Goal: Task Accomplishment & Management: Manage account settings

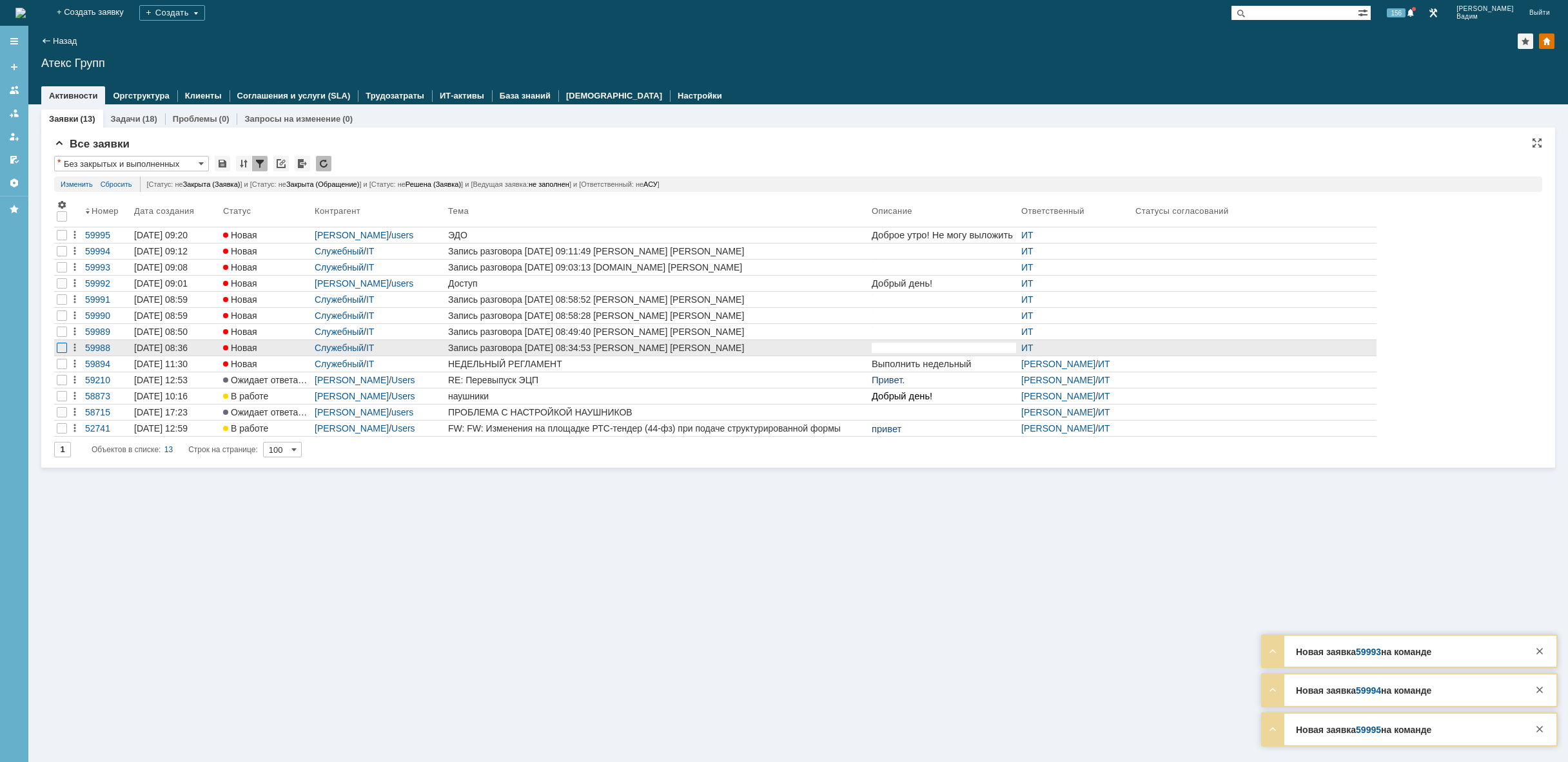
click at [59, 352] on div at bounding box center [62, 348] width 11 height 11
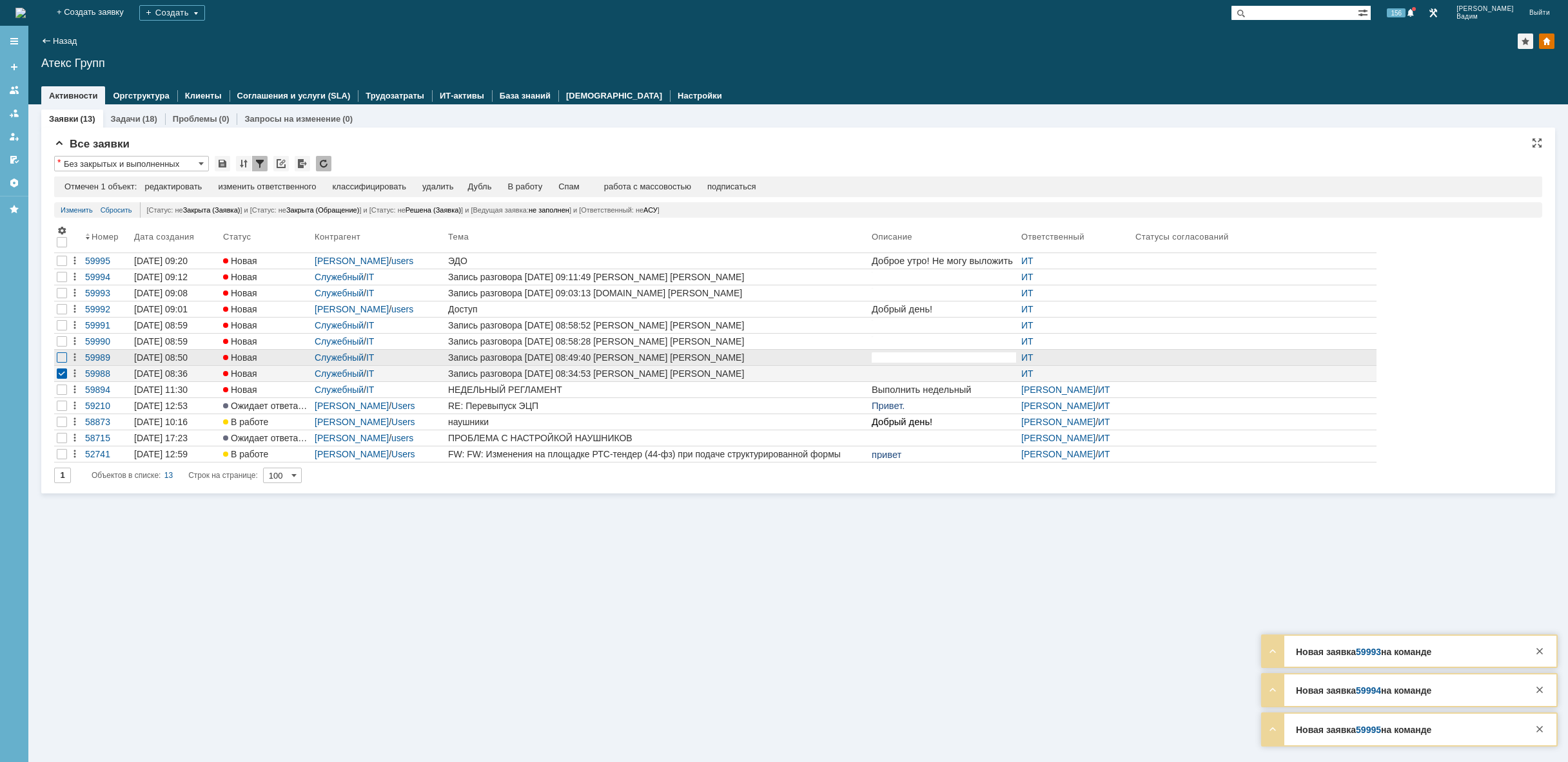
click at [65, 358] on div at bounding box center [62, 358] width 11 height 11
click at [63, 341] on div at bounding box center [62, 342] width 11 height 11
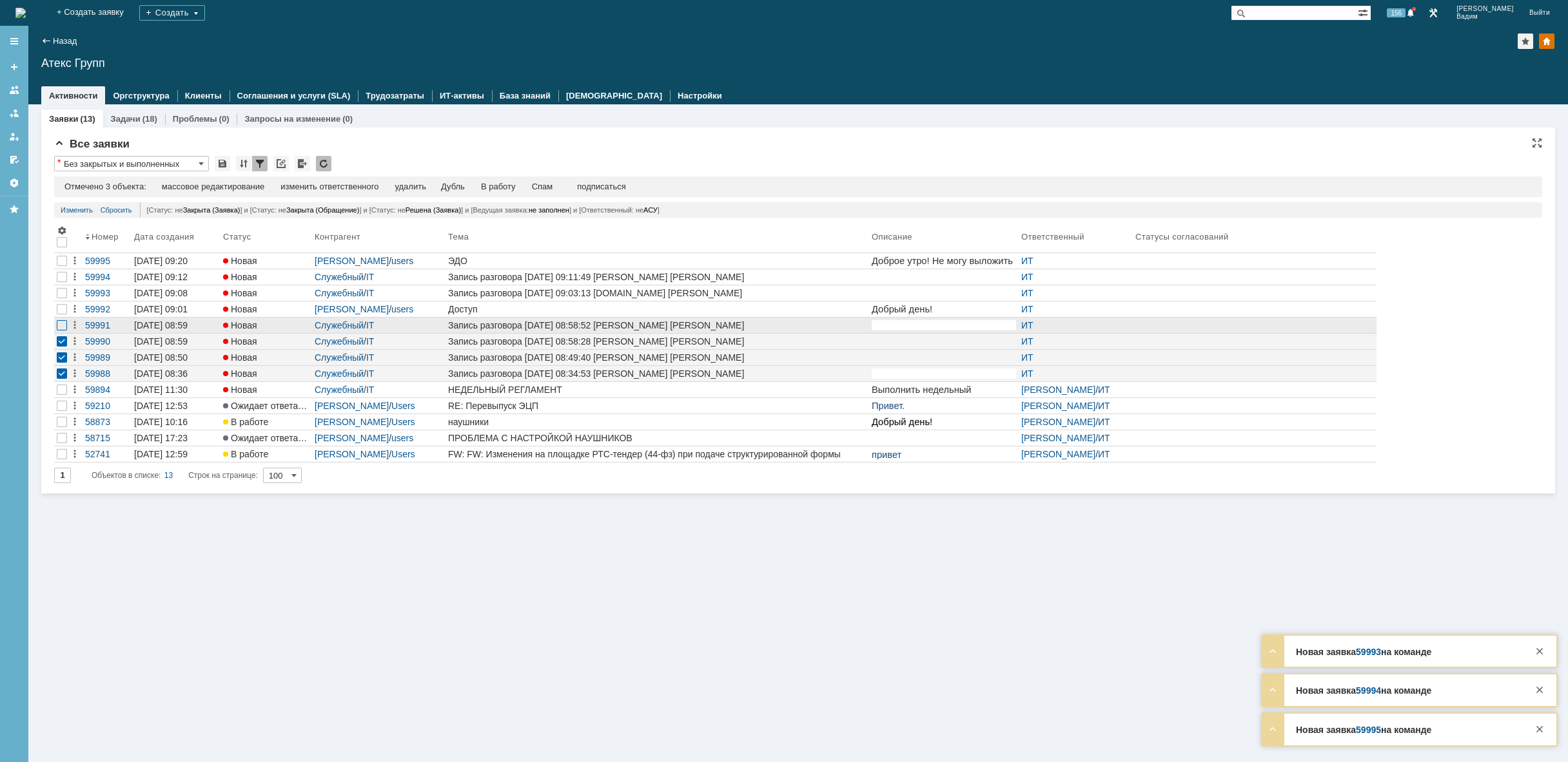
click at [59, 327] on div at bounding box center [62, 325] width 11 height 11
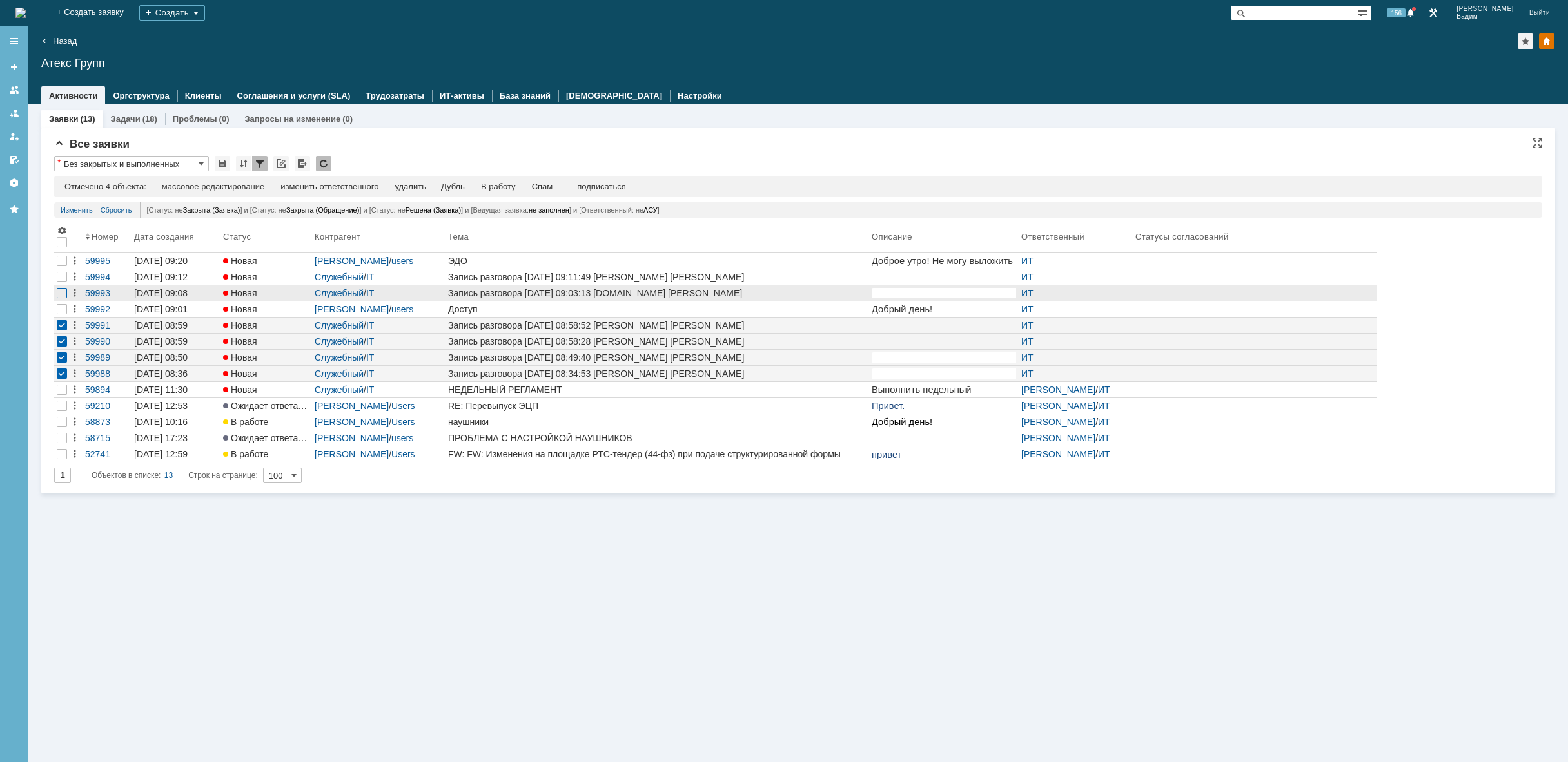
click at [59, 291] on div at bounding box center [62, 293] width 11 height 11
click at [59, 284] on div at bounding box center [61, 277] width 15 height 15
click at [425, 186] on div "удалить" at bounding box center [414, 187] width 31 height 11
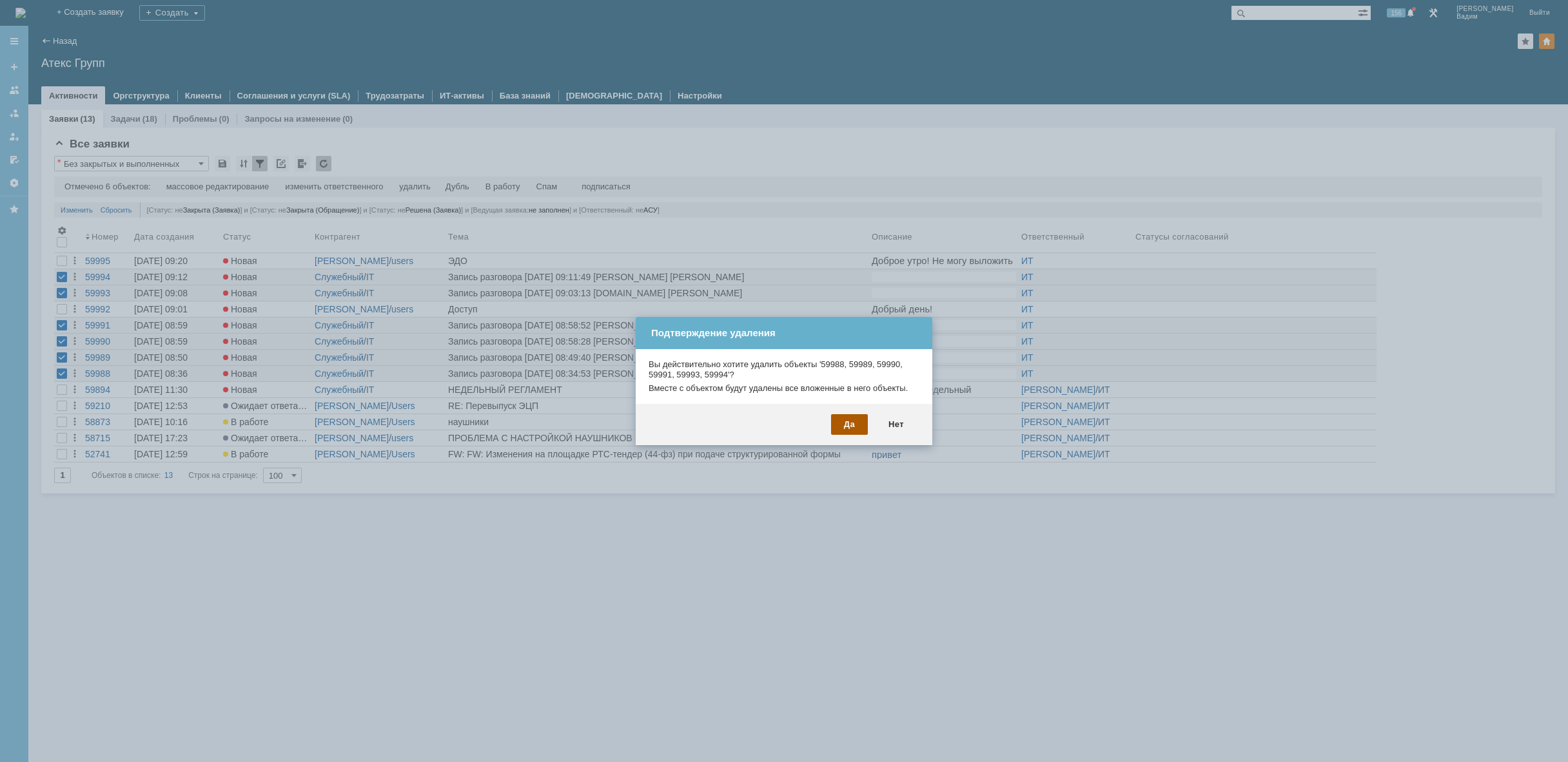
click at [853, 427] on div "Да" at bounding box center [850, 424] width 37 height 20
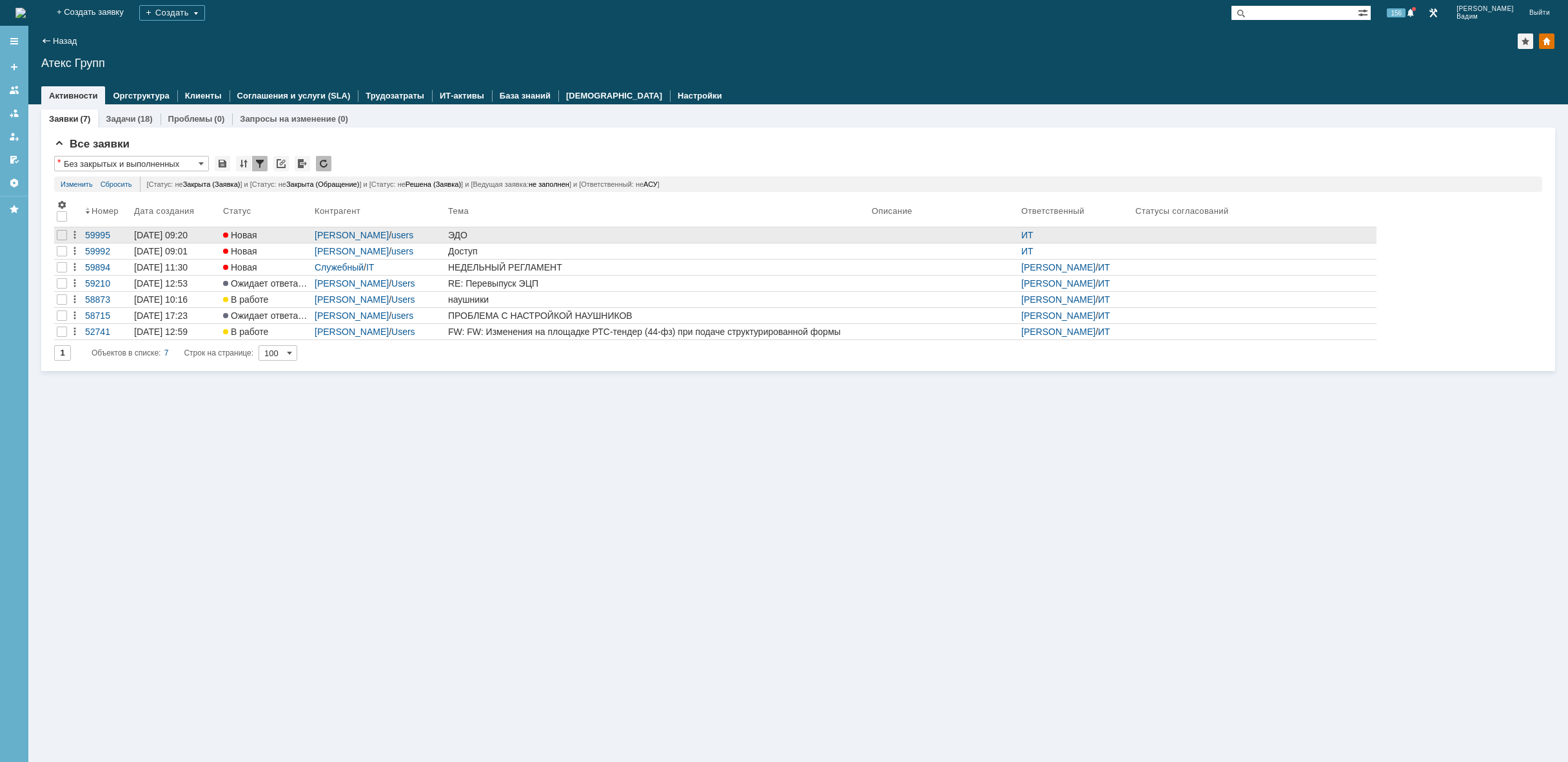
click at [613, 232] on div "ЭДО" at bounding box center [657, 235] width 418 height 11
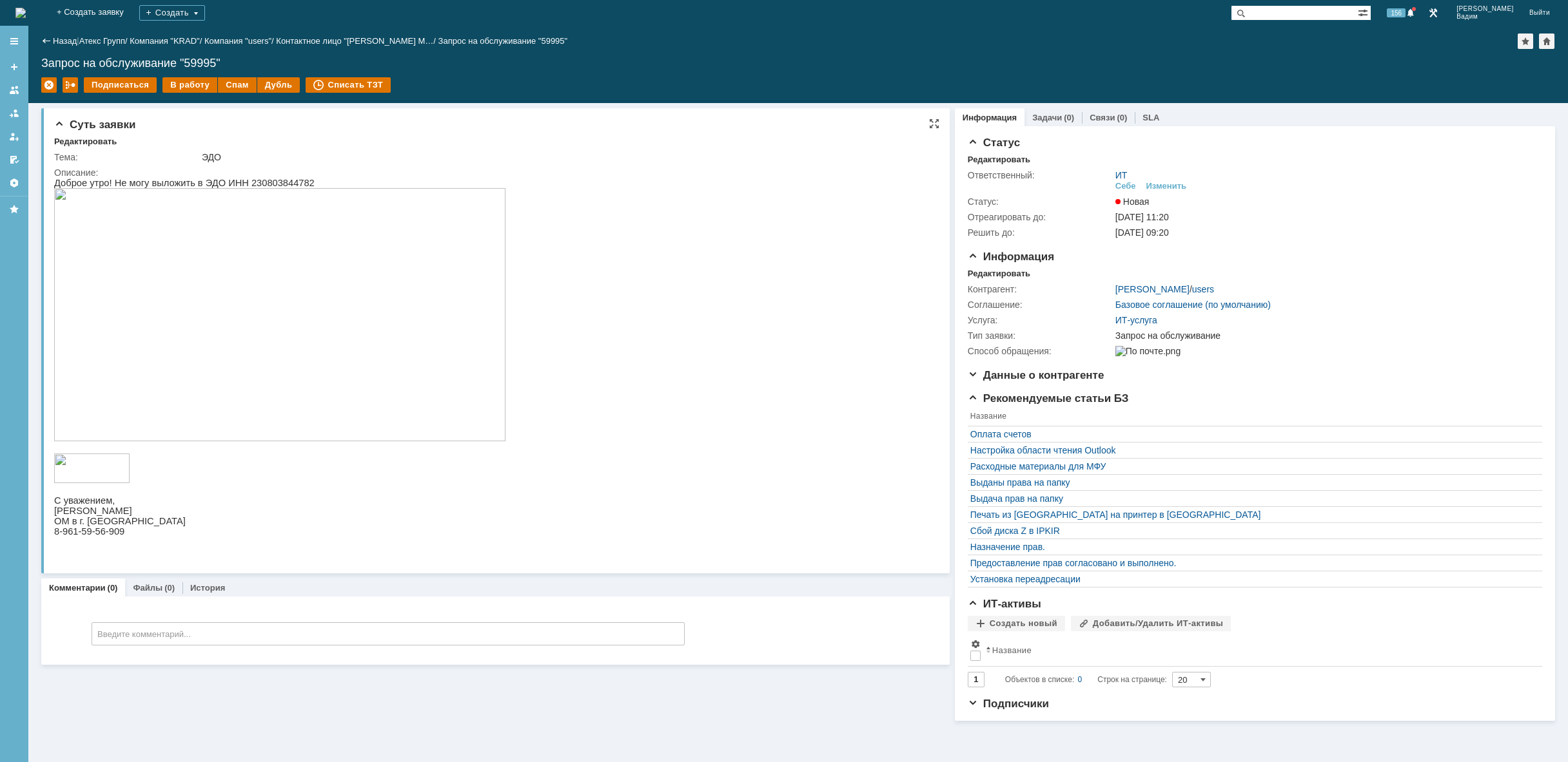
click at [243, 308] on img at bounding box center [279, 315] width 451 height 253
click at [1159, 182] on div "Изменить" at bounding box center [1166, 187] width 41 height 11
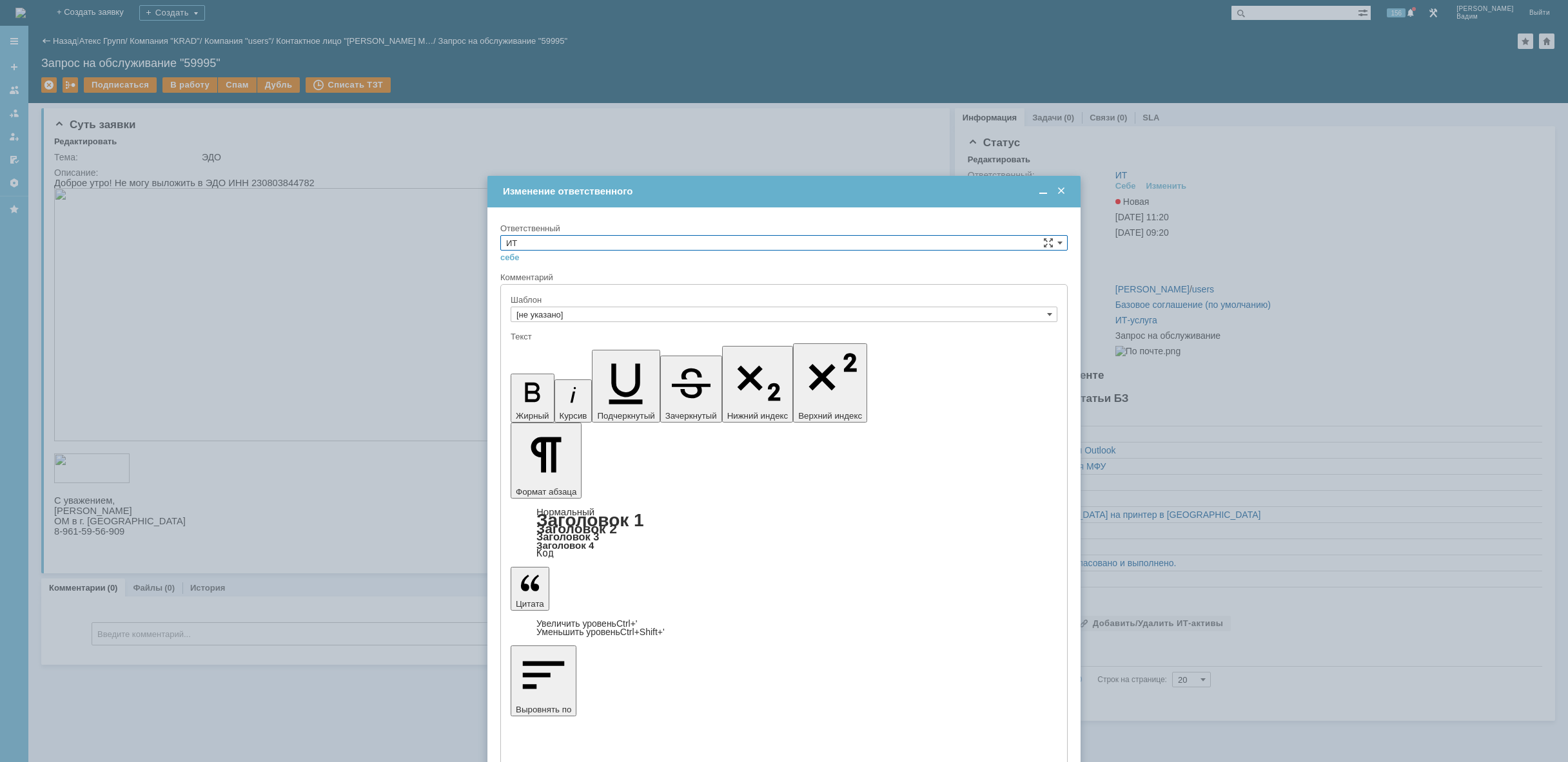
click at [945, 243] on input "ИТ" at bounding box center [784, 242] width 567 height 15
click at [703, 349] on span "АСУ" at bounding box center [784, 349] width 555 height 11
type input "АСУ"
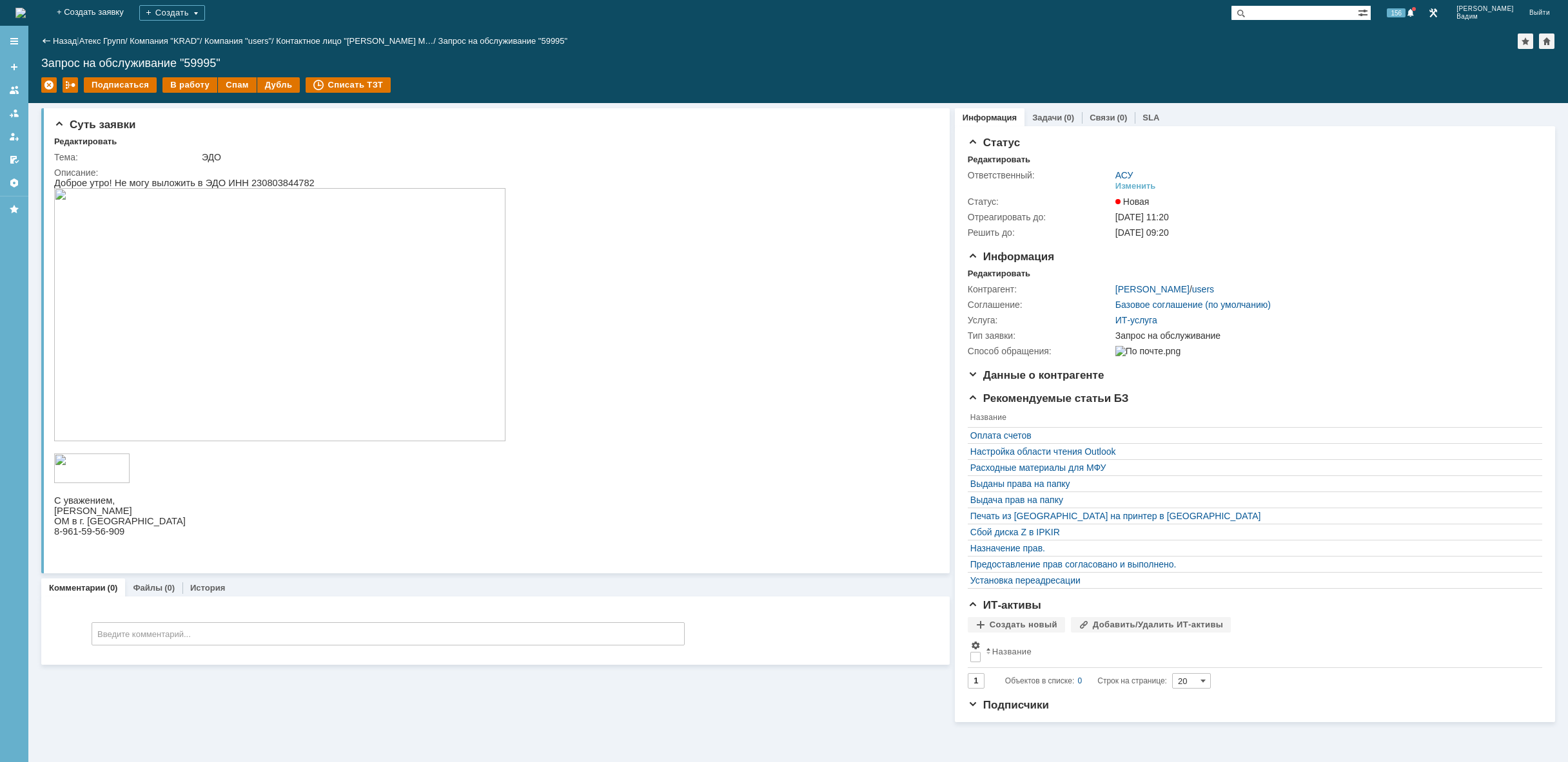
click at [26, 18] on img at bounding box center [20, 13] width 11 height 11
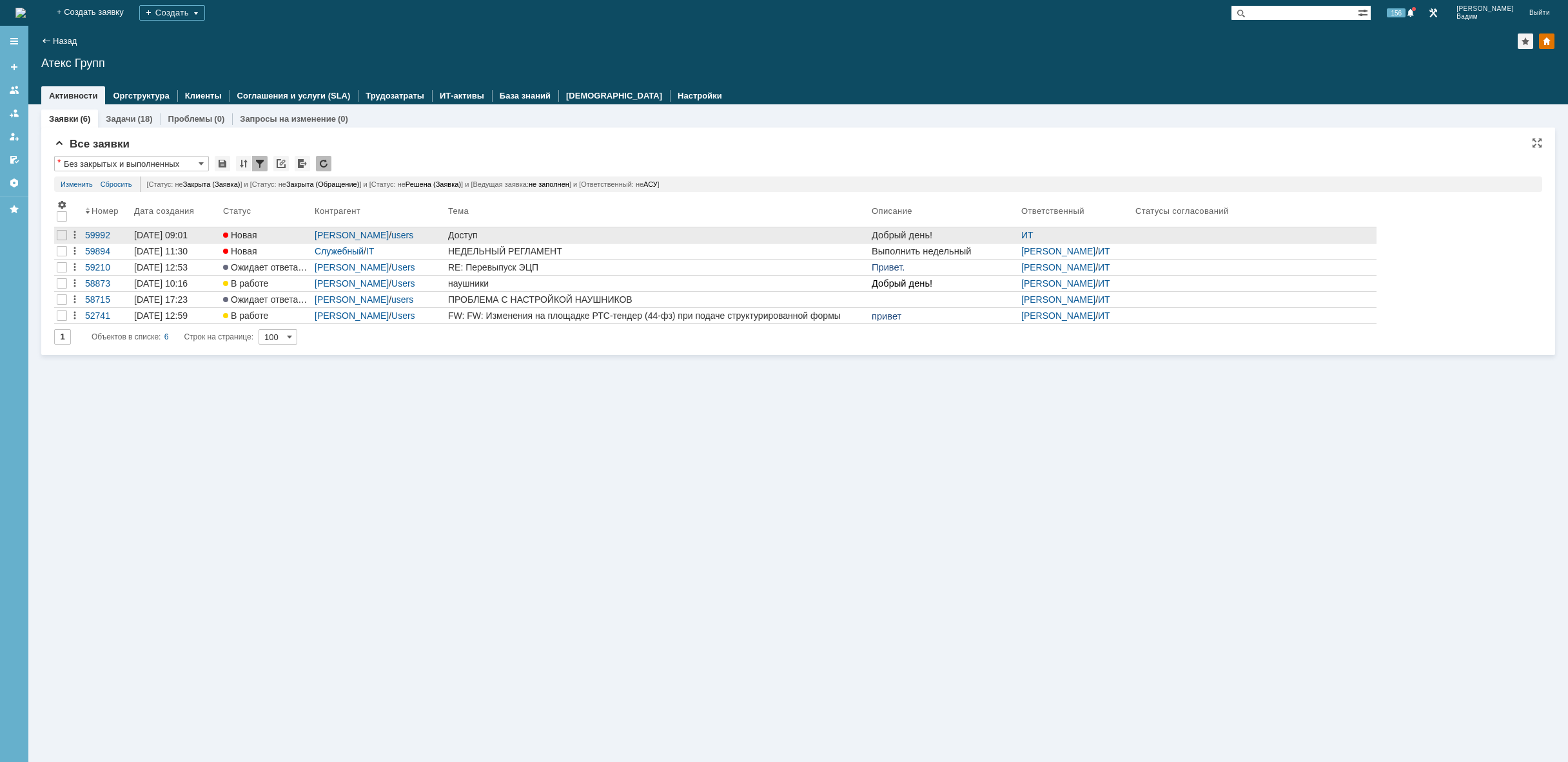
click at [600, 233] on div "Доступ" at bounding box center [657, 235] width 418 height 11
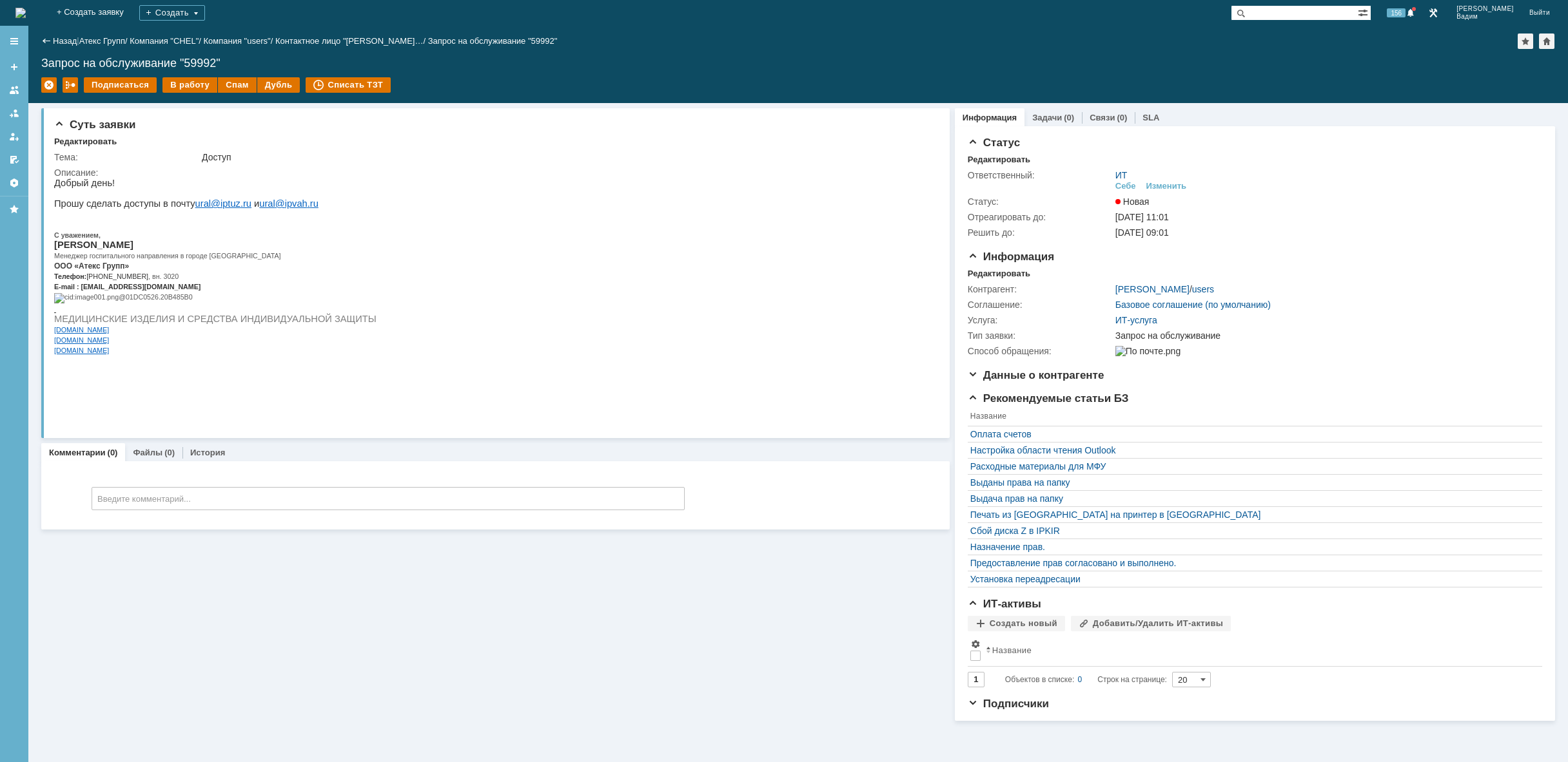
click at [26, 12] on img at bounding box center [20, 13] width 11 height 11
